Goal: Task Accomplishment & Management: Use online tool/utility

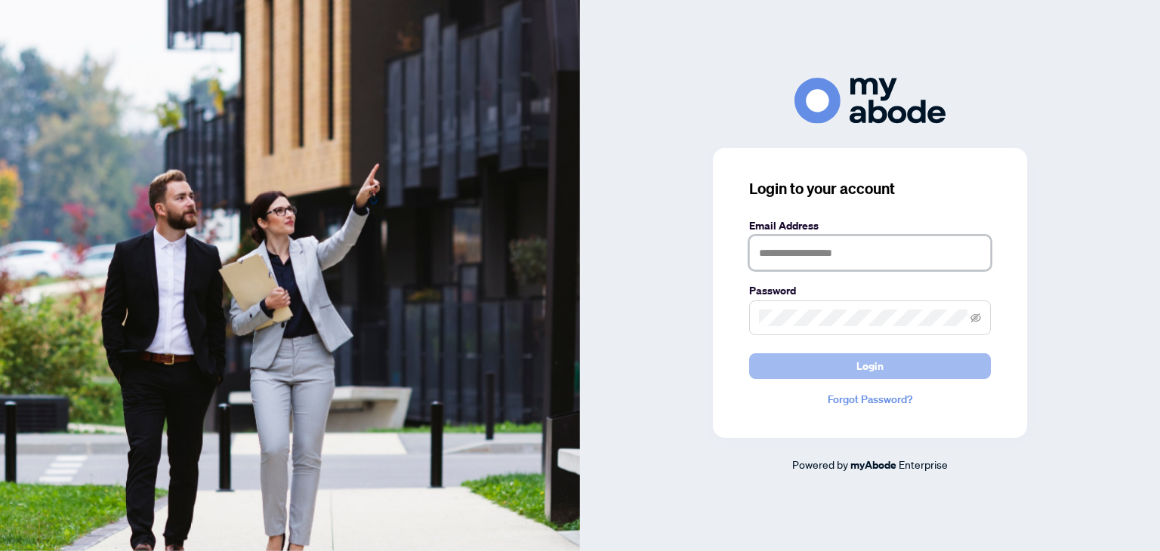
type input "**********"
click at [800, 357] on button "Login" at bounding box center [870, 366] width 242 height 26
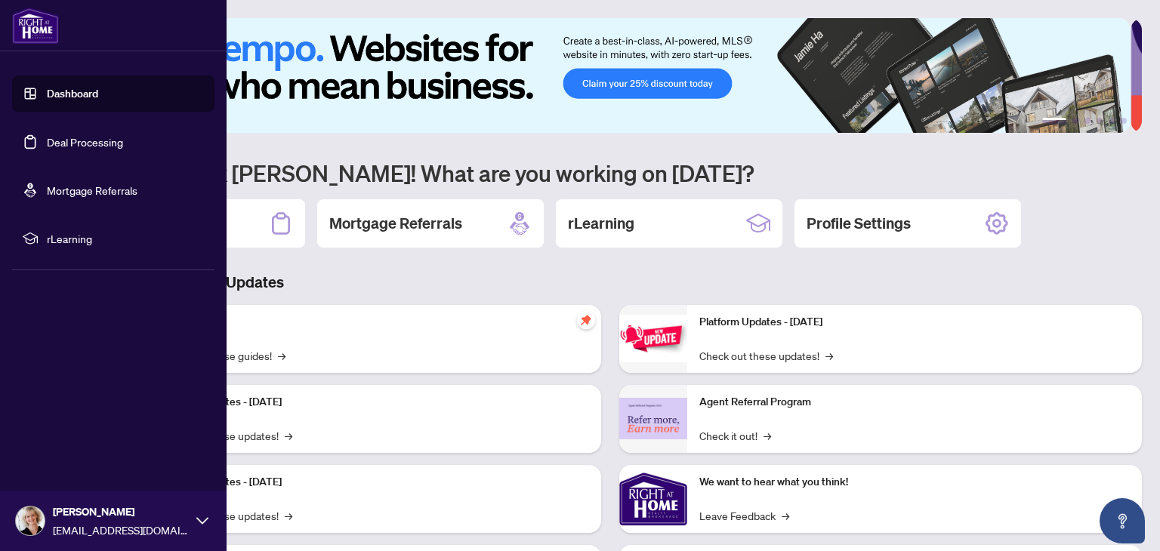
click at [67, 139] on link "Deal Processing" at bounding box center [85, 142] width 76 height 14
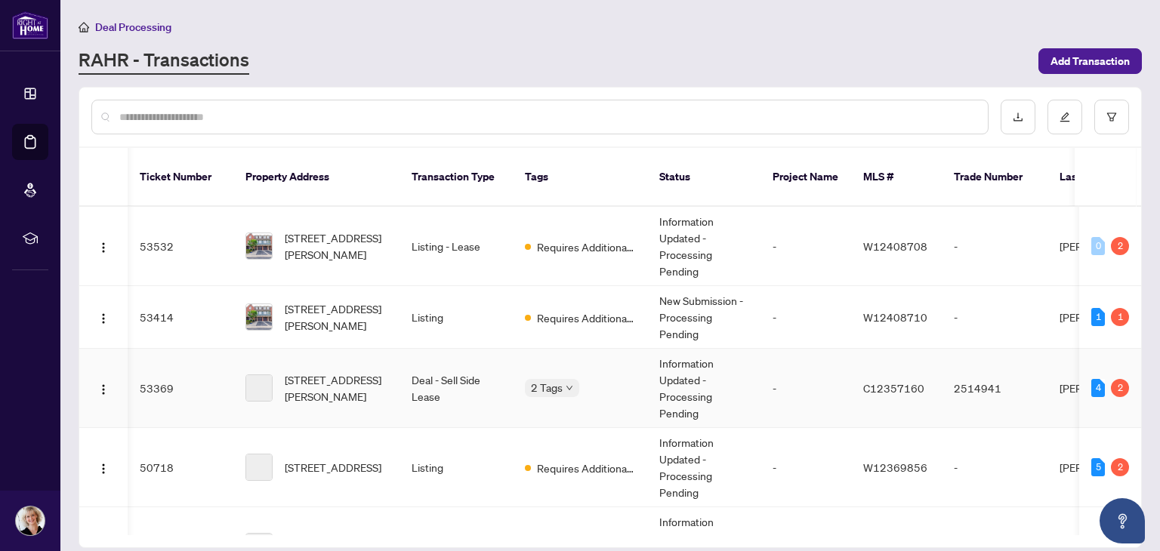
scroll to position [0, 11]
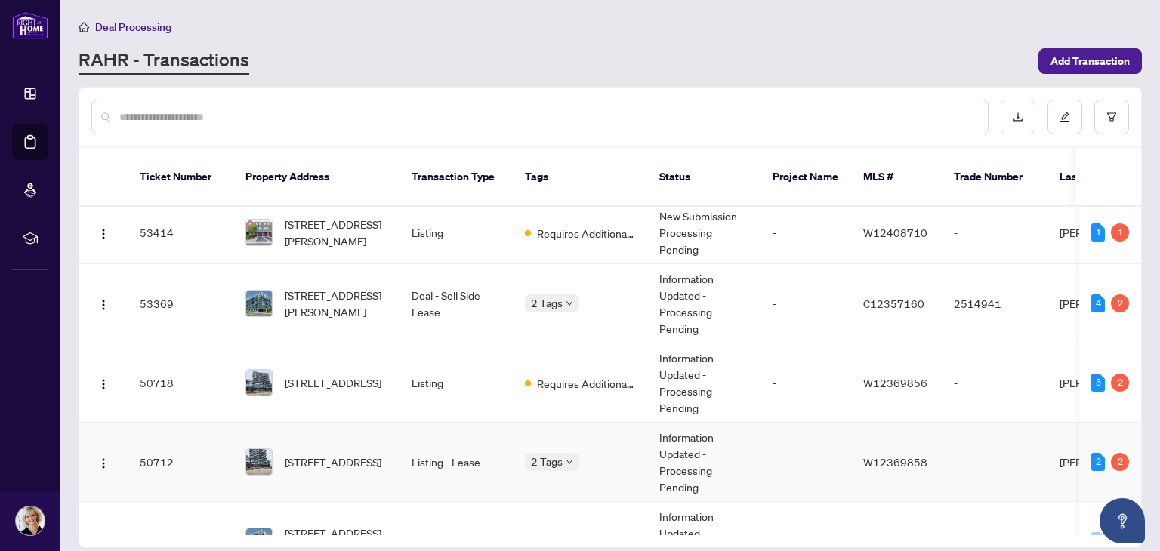
scroll to position [169, 0]
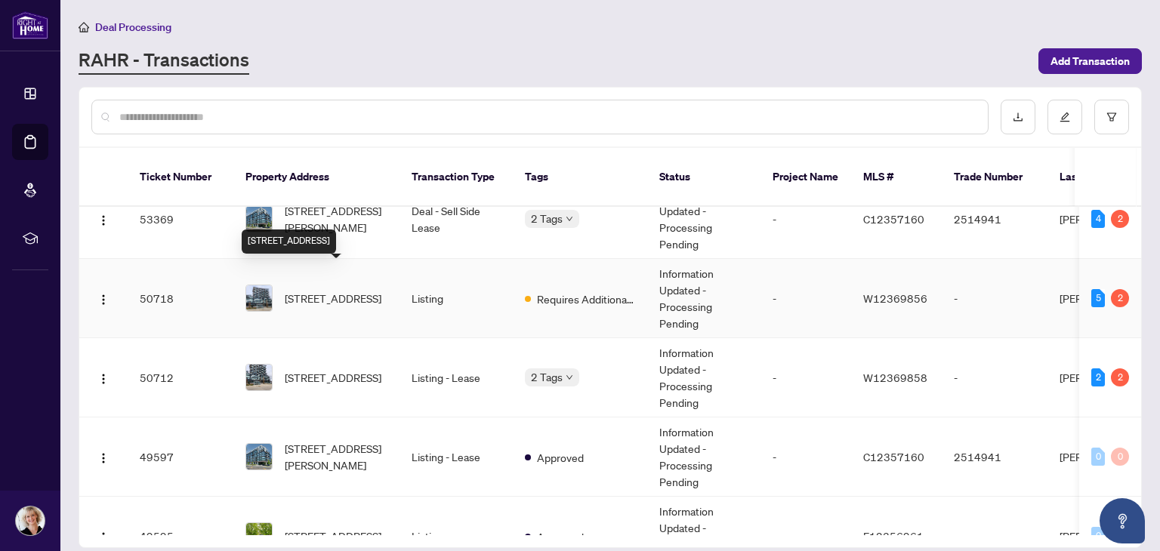
click at [356, 290] on span "[STREET_ADDRESS]" at bounding box center [333, 298] width 97 height 17
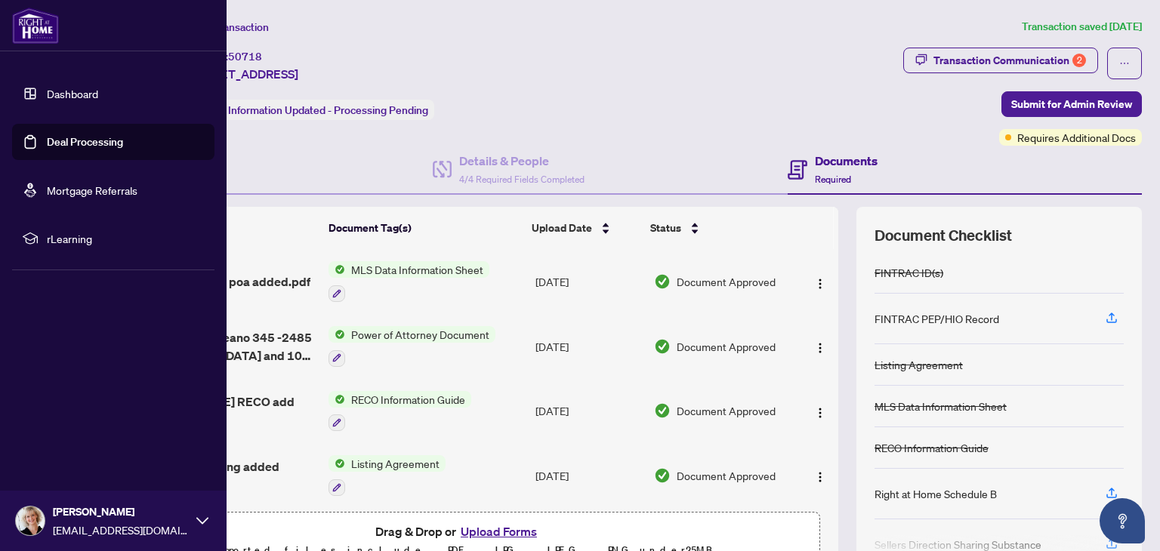
click at [61, 140] on link "Deal Processing" at bounding box center [85, 142] width 76 height 14
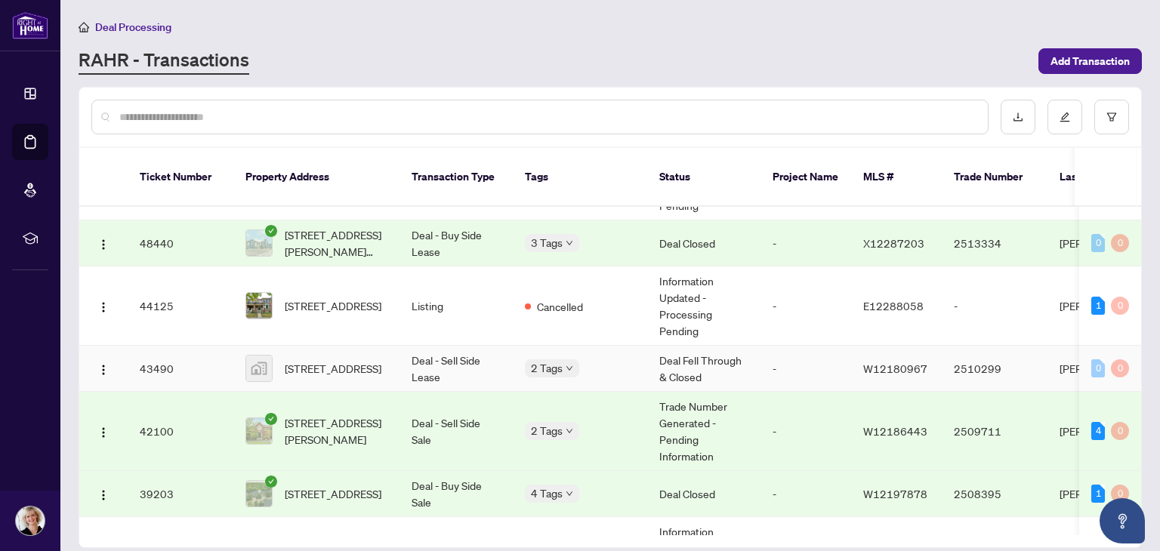
scroll to position [552, 0]
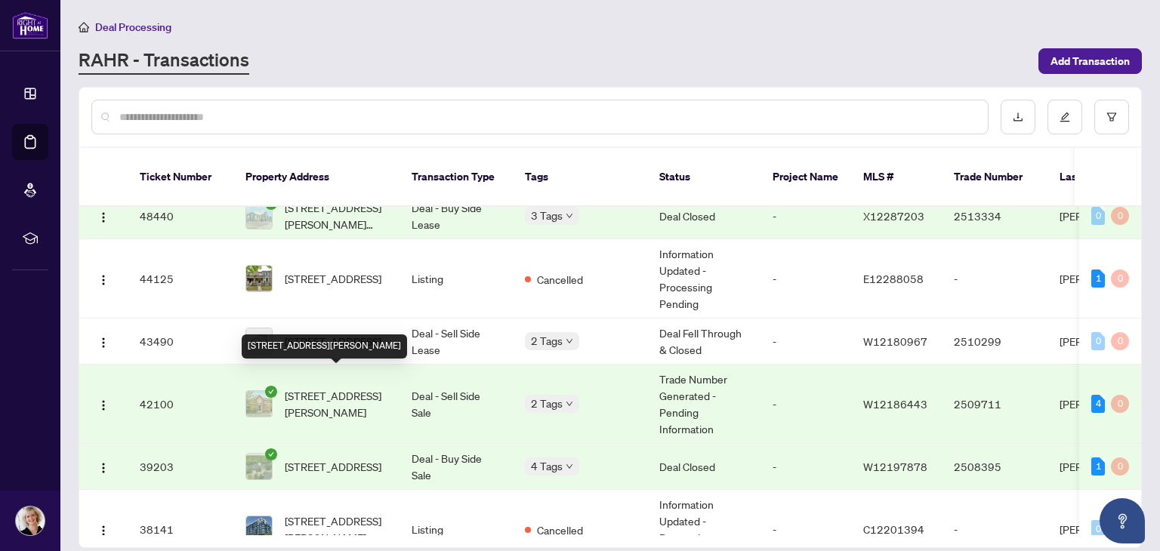
click at [315, 387] on span "[STREET_ADDRESS][PERSON_NAME]" at bounding box center [336, 403] width 103 height 33
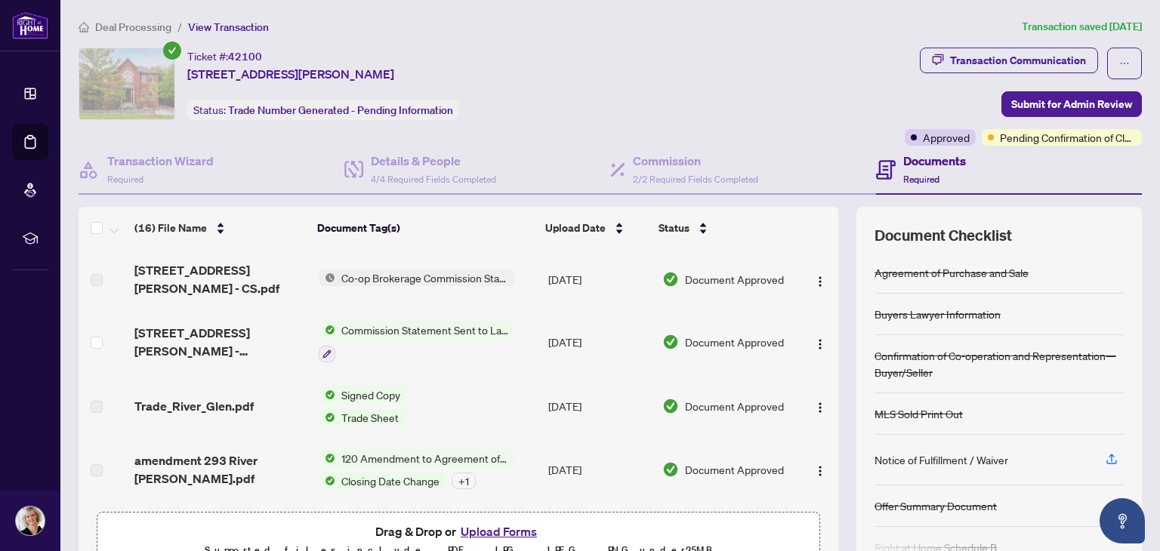
click at [350, 409] on span "Trade Sheet" at bounding box center [369, 417] width 69 height 17
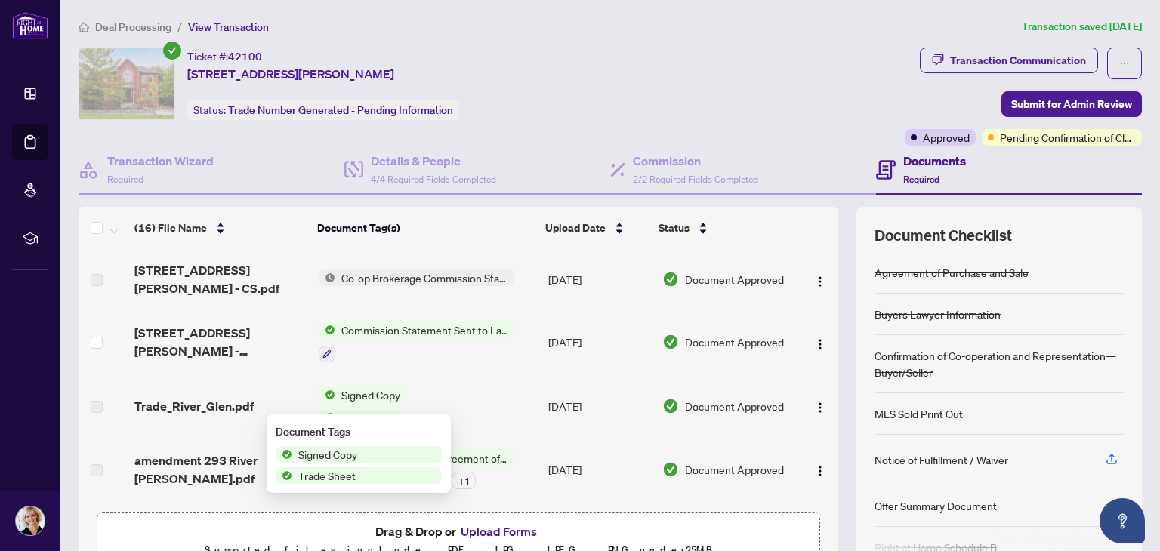
click at [369, 458] on span "Signed Copy" at bounding box center [359, 454] width 166 height 17
click at [199, 397] on span "Trade_River_Glen.pdf" at bounding box center [193, 406] width 119 height 18
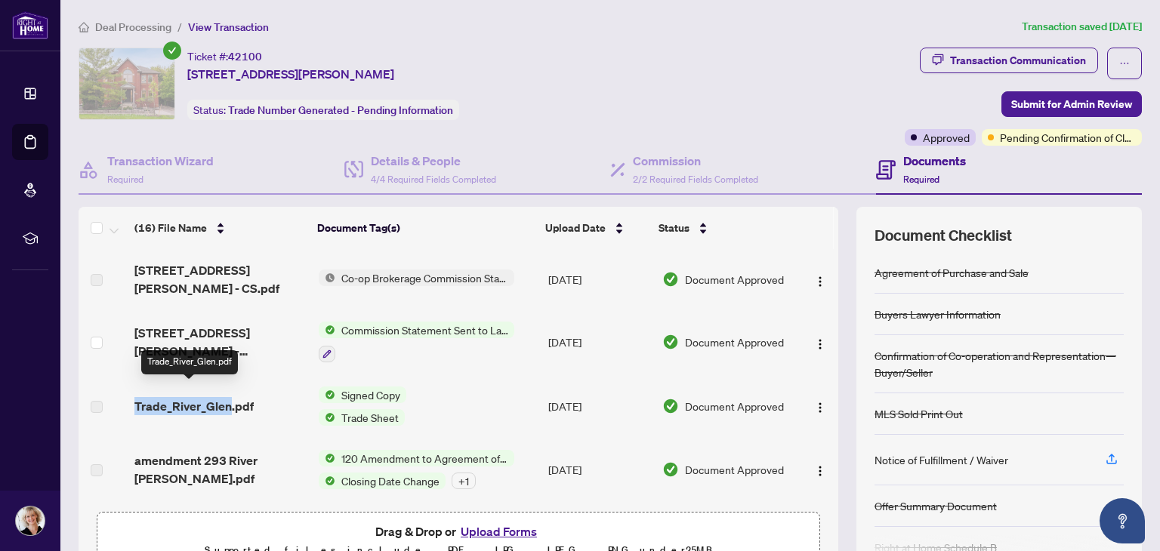
click at [199, 397] on span "Trade_River_Glen.pdf" at bounding box center [193, 406] width 119 height 18
click at [231, 397] on span "Trade_River_Glen.pdf" at bounding box center [193, 406] width 119 height 18
click at [263, 397] on div "Trade_River_Glen.pdf" at bounding box center [219, 406] width 171 height 18
click at [97, 399] on label at bounding box center [97, 407] width 12 height 17
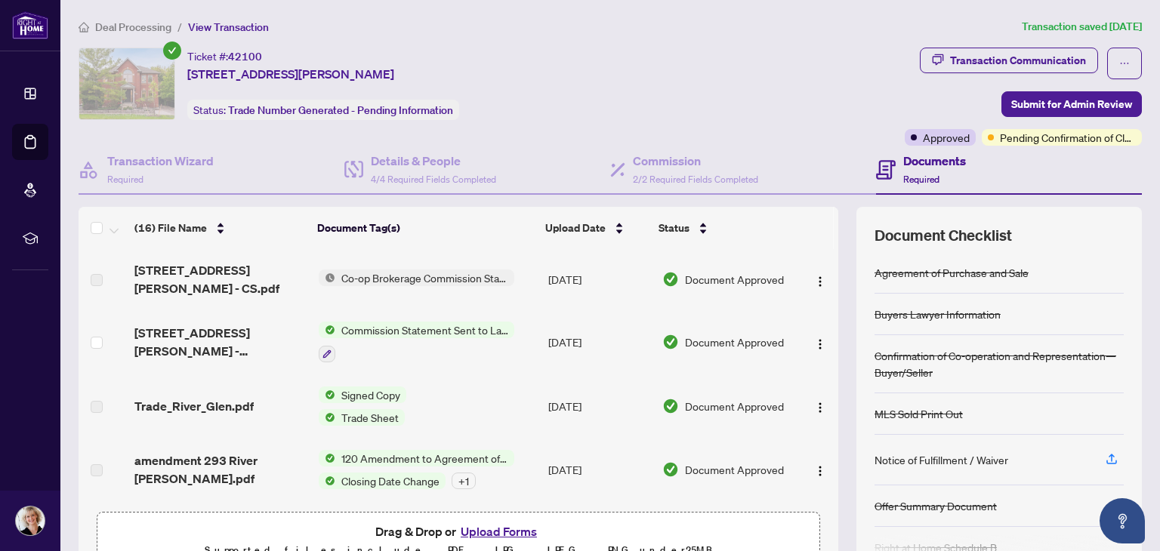
click at [362, 409] on span "Trade Sheet" at bounding box center [369, 417] width 69 height 17
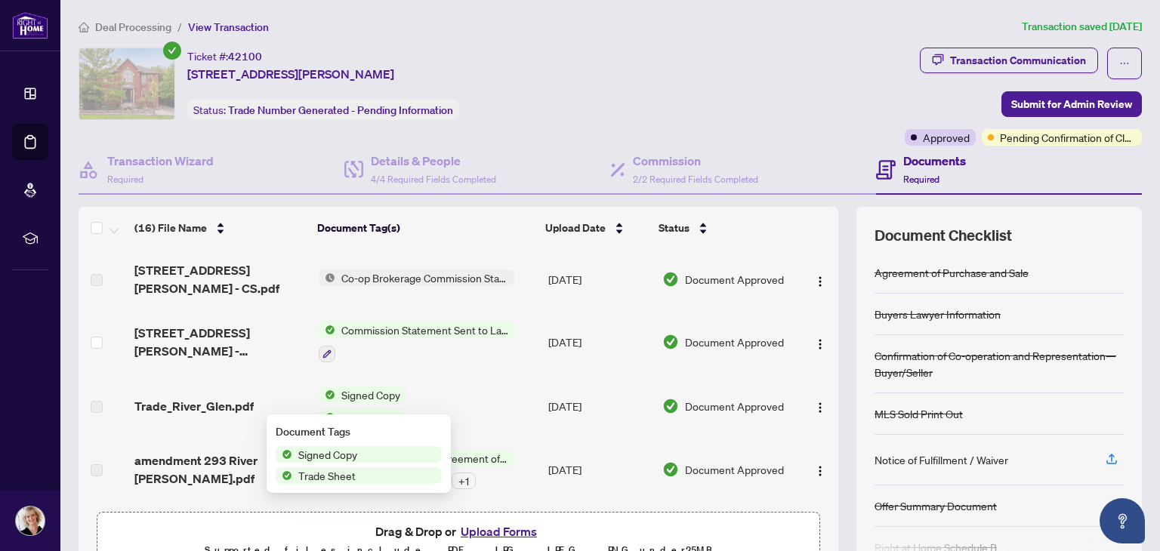
click at [345, 474] on span "Trade Sheet" at bounding box center [326, 475] width 69 height 17
click at [814, 402] on img "button" at bounding box center [820, 408] width 12 height 12
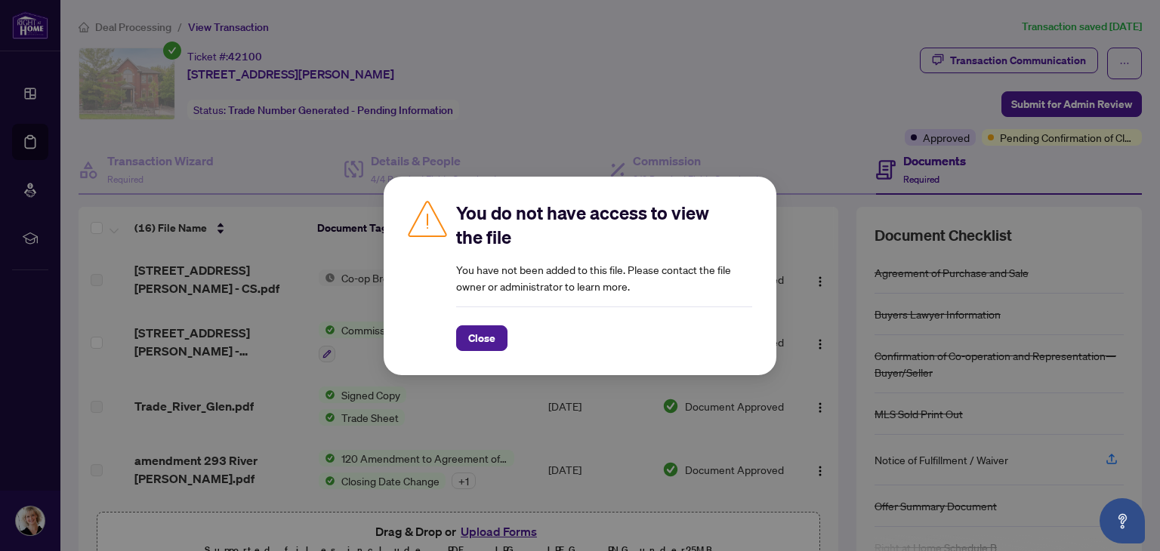
click at [504, 418] on div "You do not have access to view the file You have not been added to this file. P…" at bounding box center [580, 275] width 1160 height 551
click at [471, 336] on span "Close" at bounding box center [481, 338] width 27 height 24
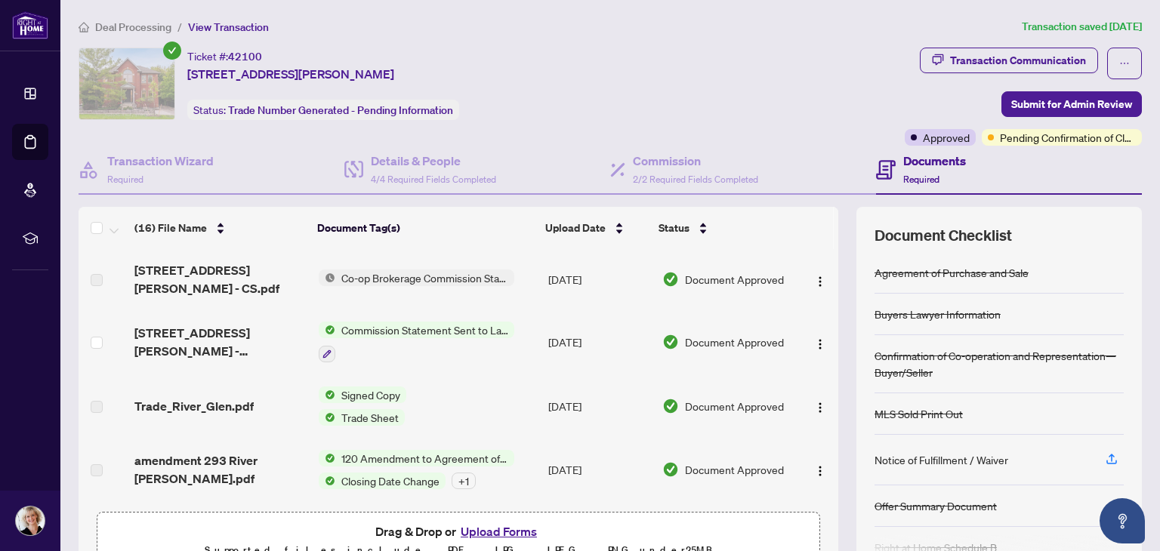
click at [395, 322] on span "Commission Statement Sent to Lawyer" at bounding box center [424, 330] width 179 height 17
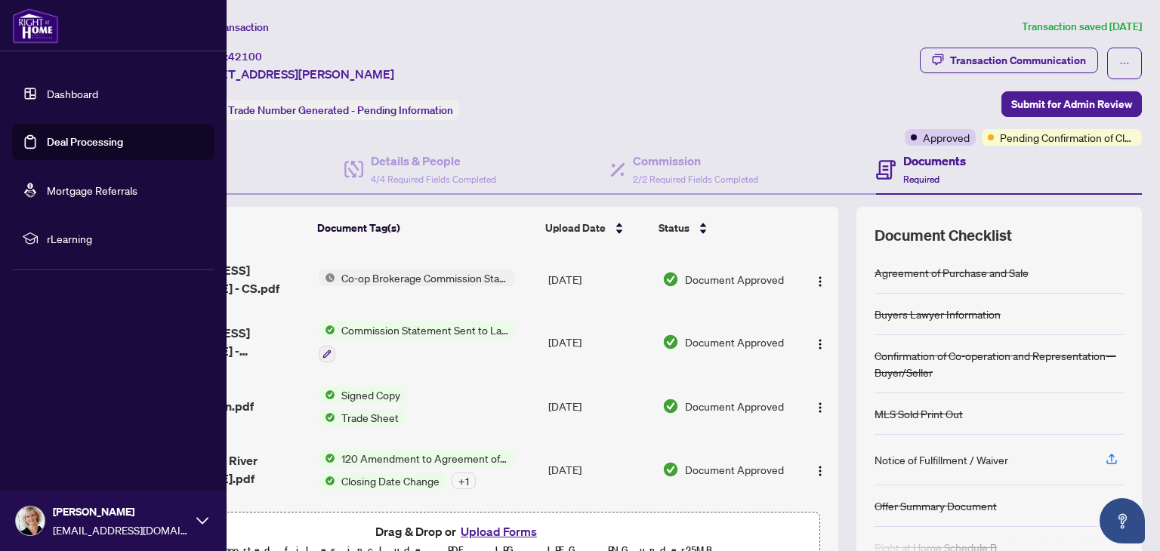
click at [57, 137] on link "Deal Processing" at bounding box center [85, 142] width 76 height 14
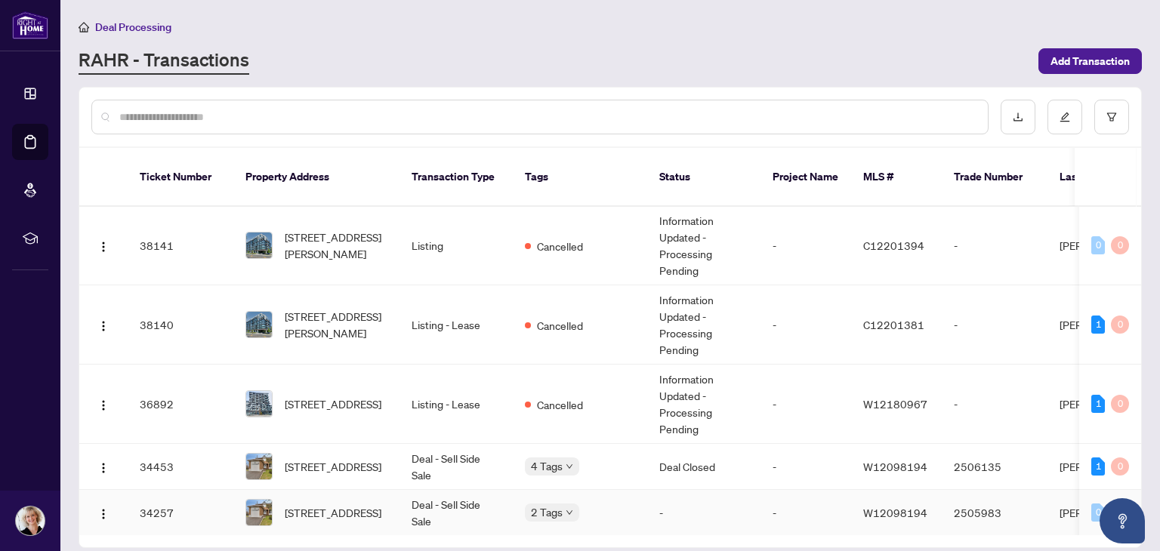
scroll to position [835, 0]
